Goal: Transaction & Acquisition: Purchase product/service

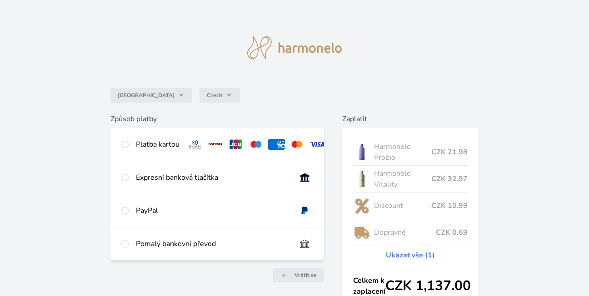
click at [159, 182] on div "Expresní banková tlačítka" at bounding box center [212, 177] width 153 height 11
radio input "true"
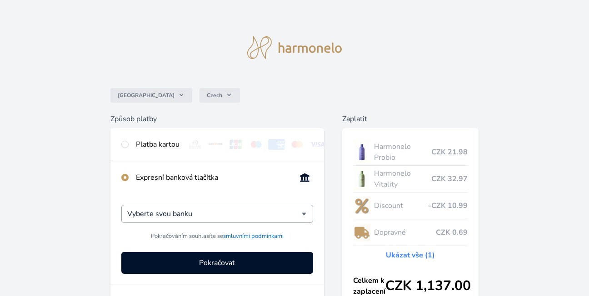
click at [303, 221] on div "Vyberte svou banku" at bounding box center [217, 214] width 192 height 18
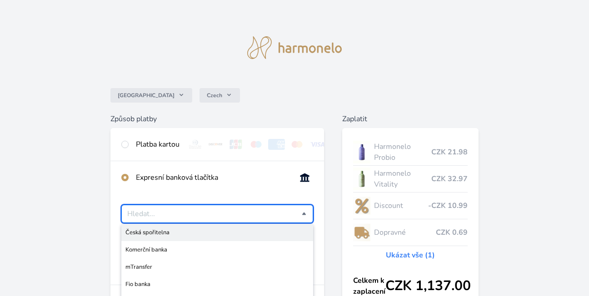
click at [156, 237] on span "Česká spořitelna" at bounding box center [217, 232] width 184 height 9
type input "Česká spořitelna"
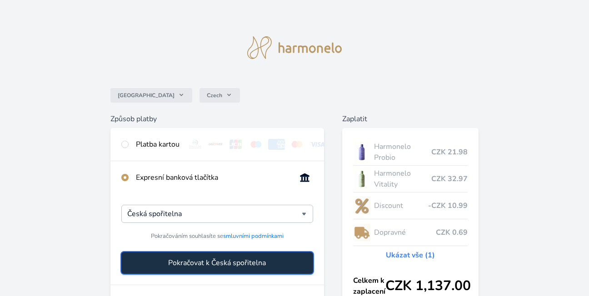
click at [205, 269] on span "Pokračovat k Česká spořitelna" at bounding box center [217, 263] width 98 height 11
